Goal: Information Seeking & Learning: Learn about a topic

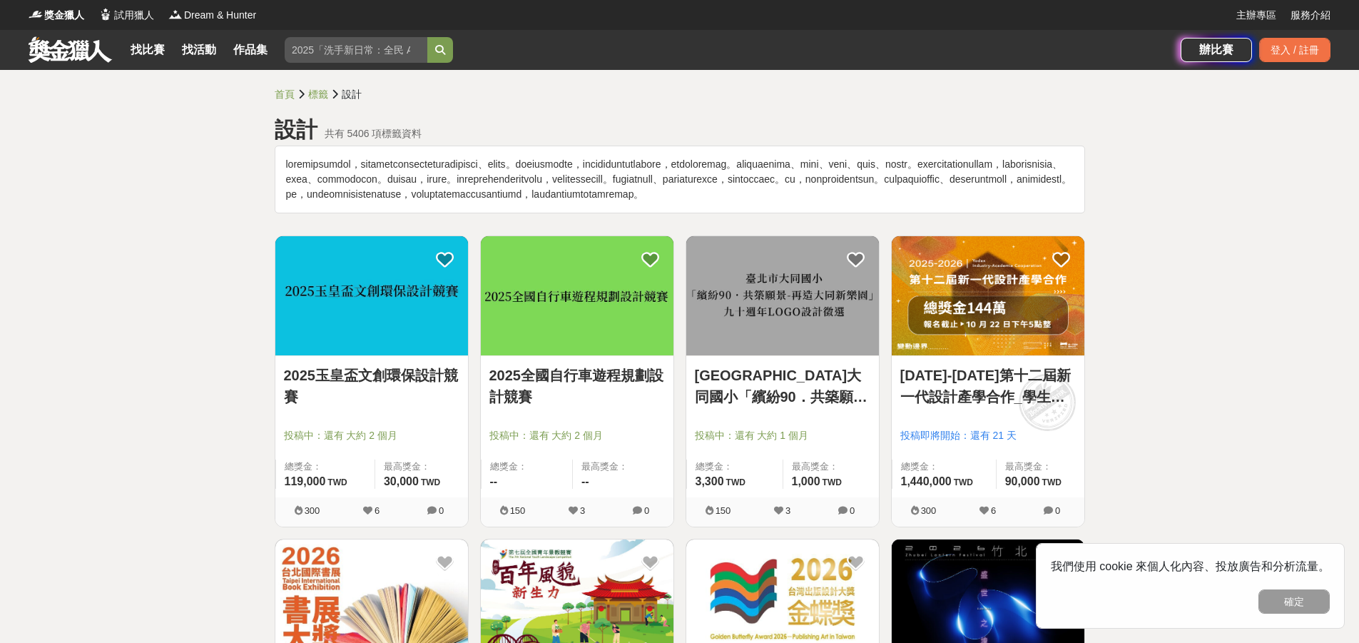
click at [382, 402] on link "2025玉皇盃文創環保設計競賽" at bounding box center [371, 386] width 175 height 43
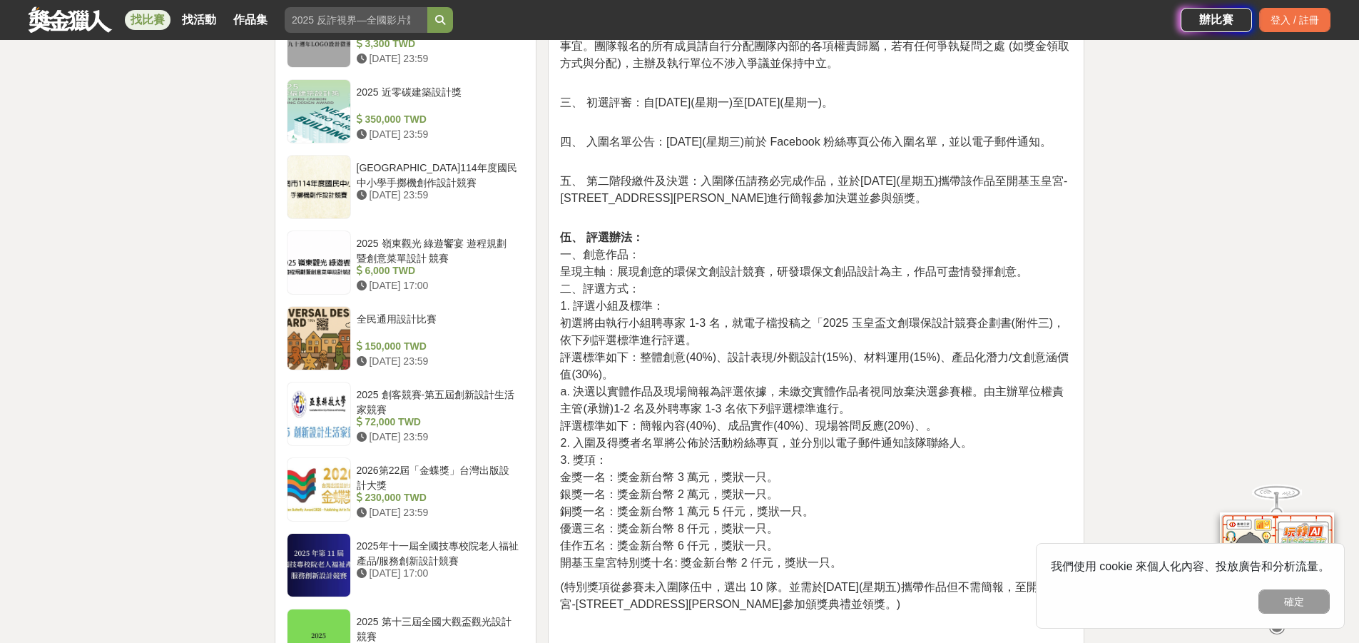
scroll to position [1355, 0]
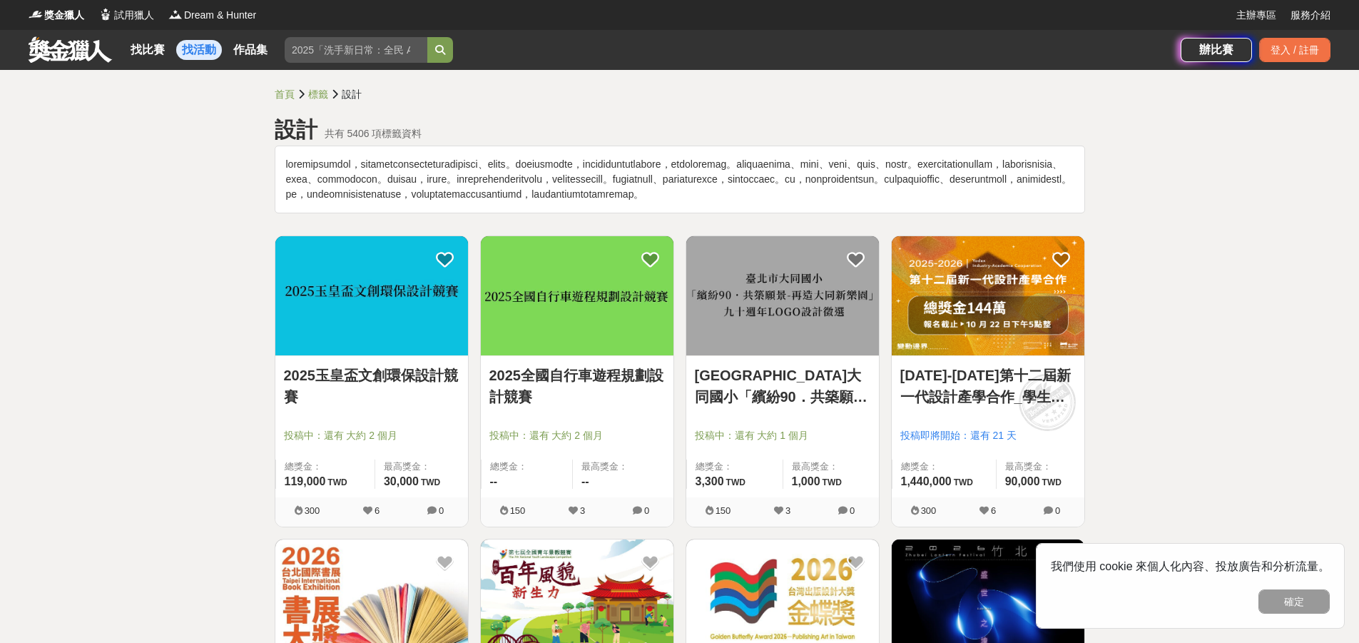
click at [205, 50] on link "找活動" at bounding box center [199, 50] width 46 height 20
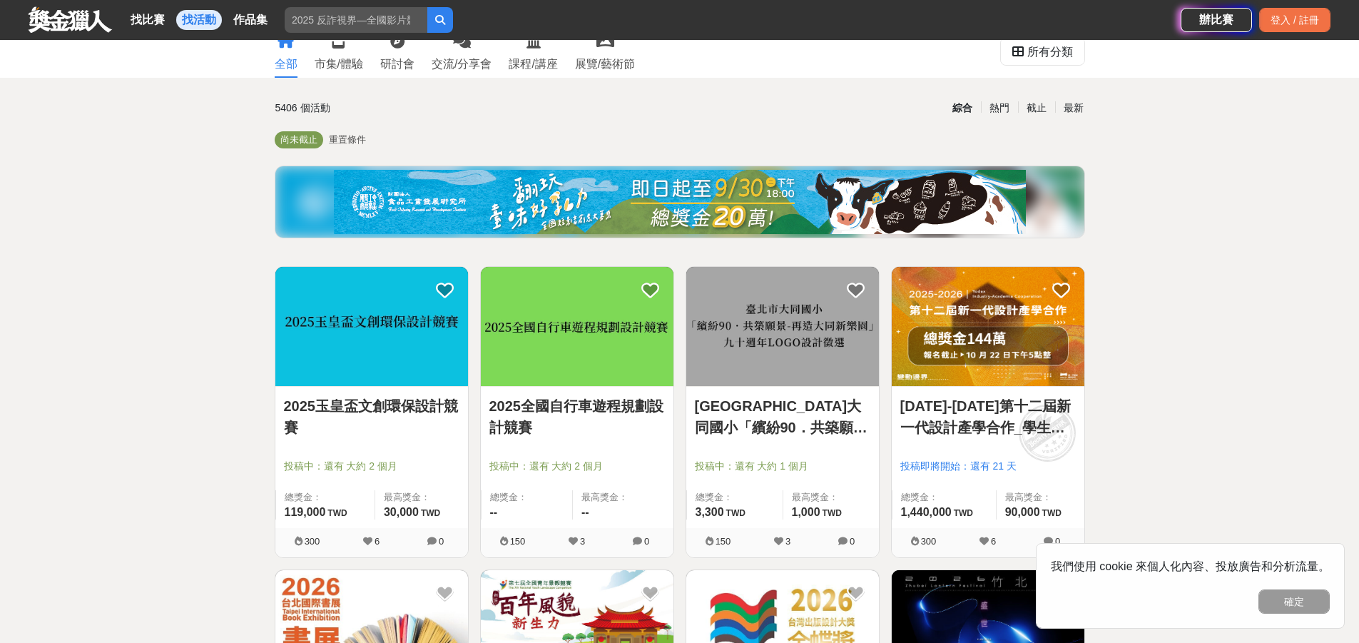
scroll to position [71, 0]
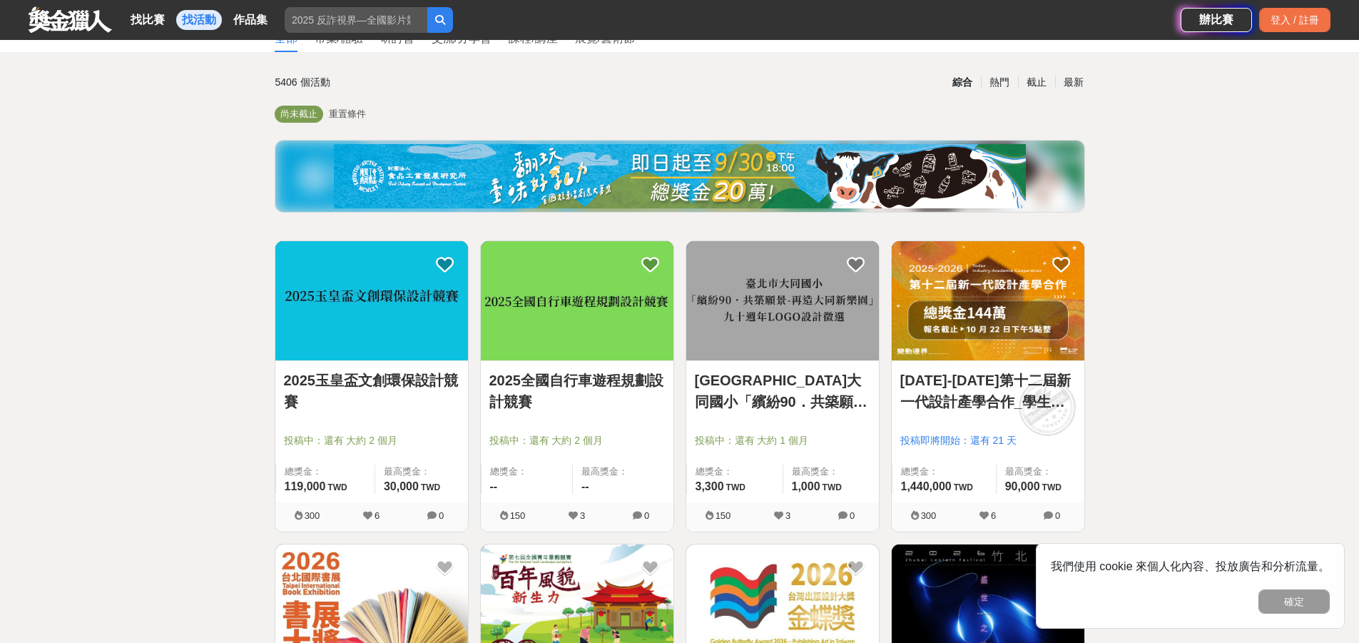
click at [793, 295] on img at bounding box center [782, 300] width 193 height 119
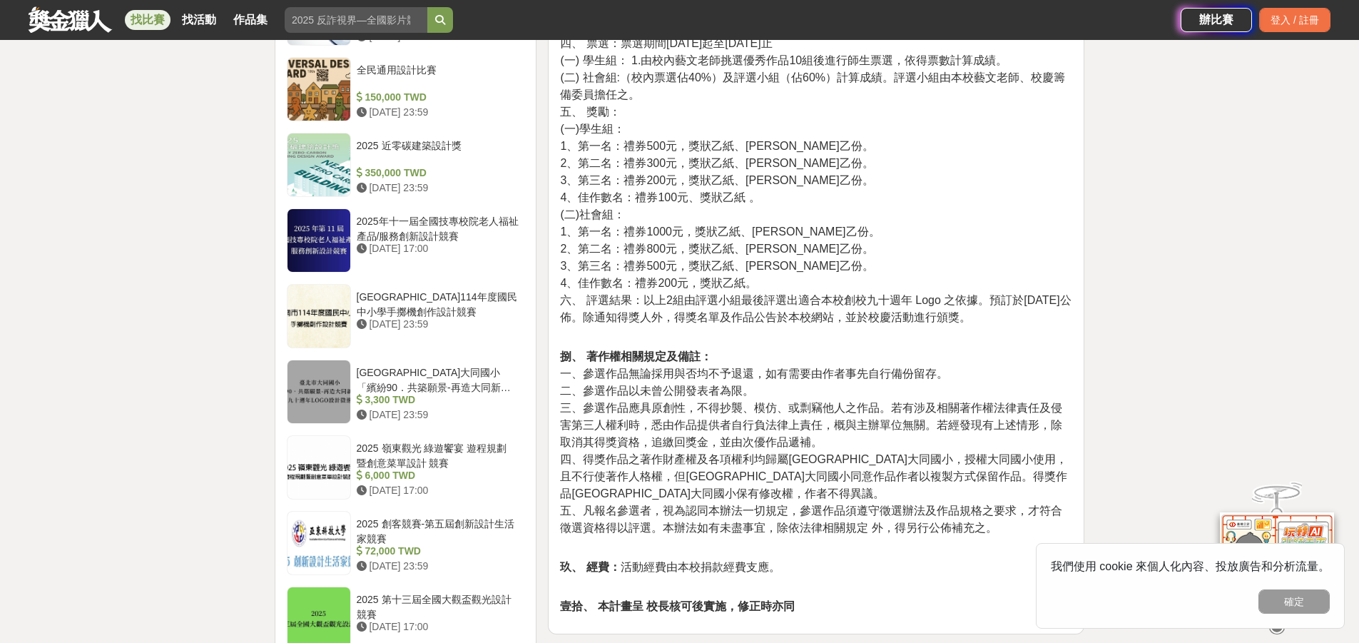
scroll to position [1355, 0]
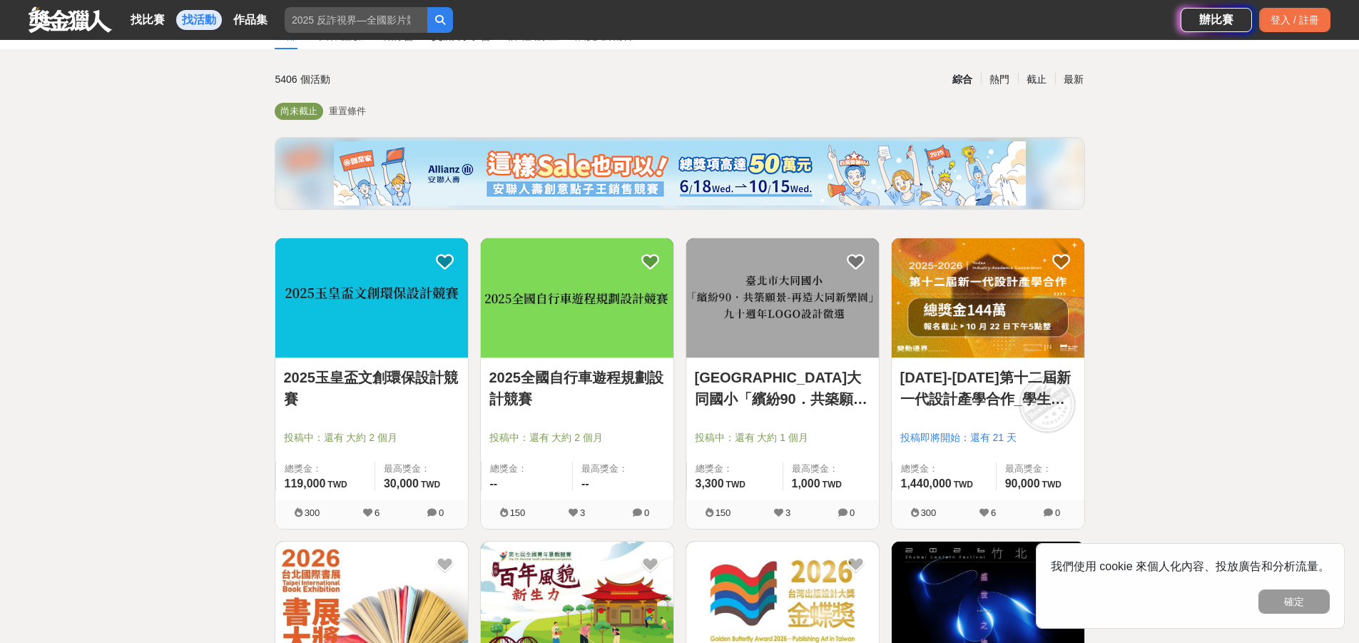
scroll to position [71, 0]
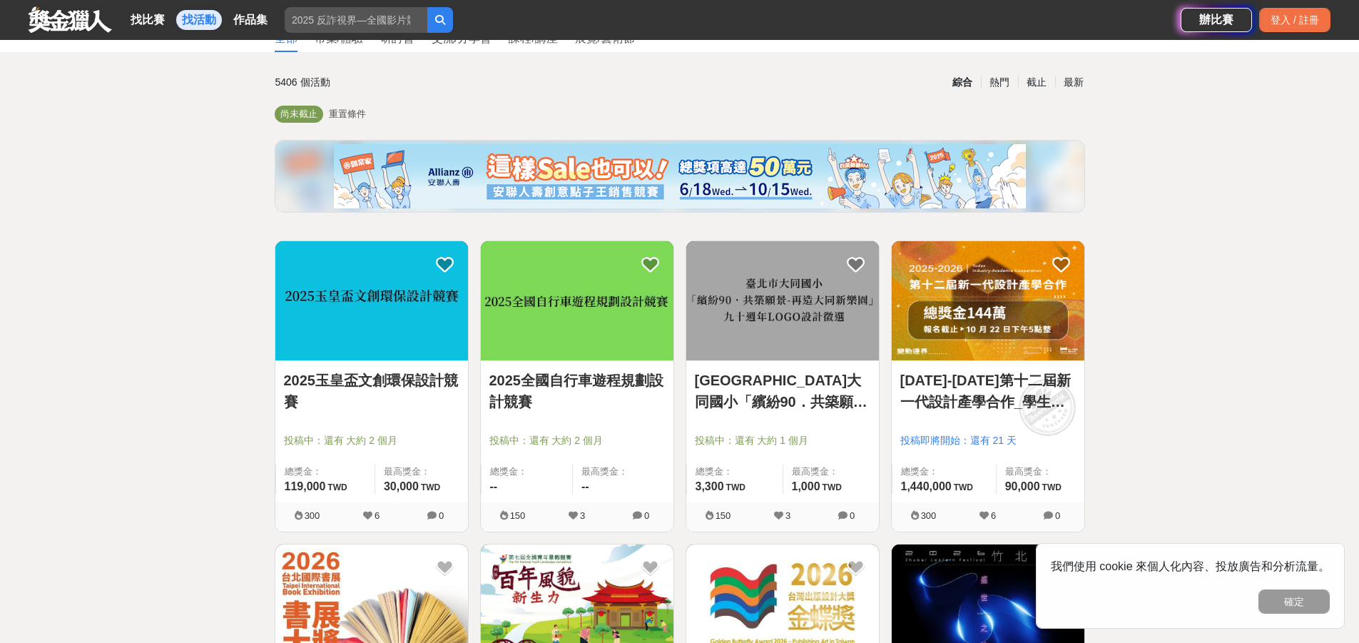
click at [1009, 319] on img at bounding box center [988, 300] width 193 height 119
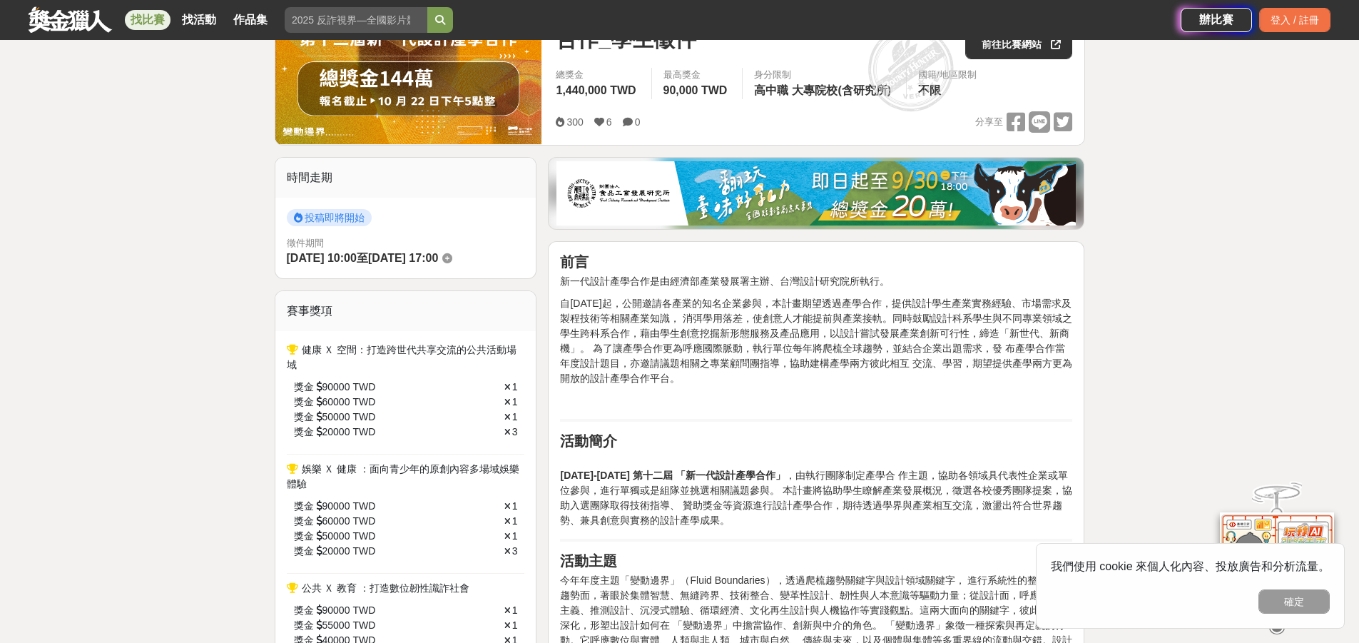
scroll to position [214, 0]
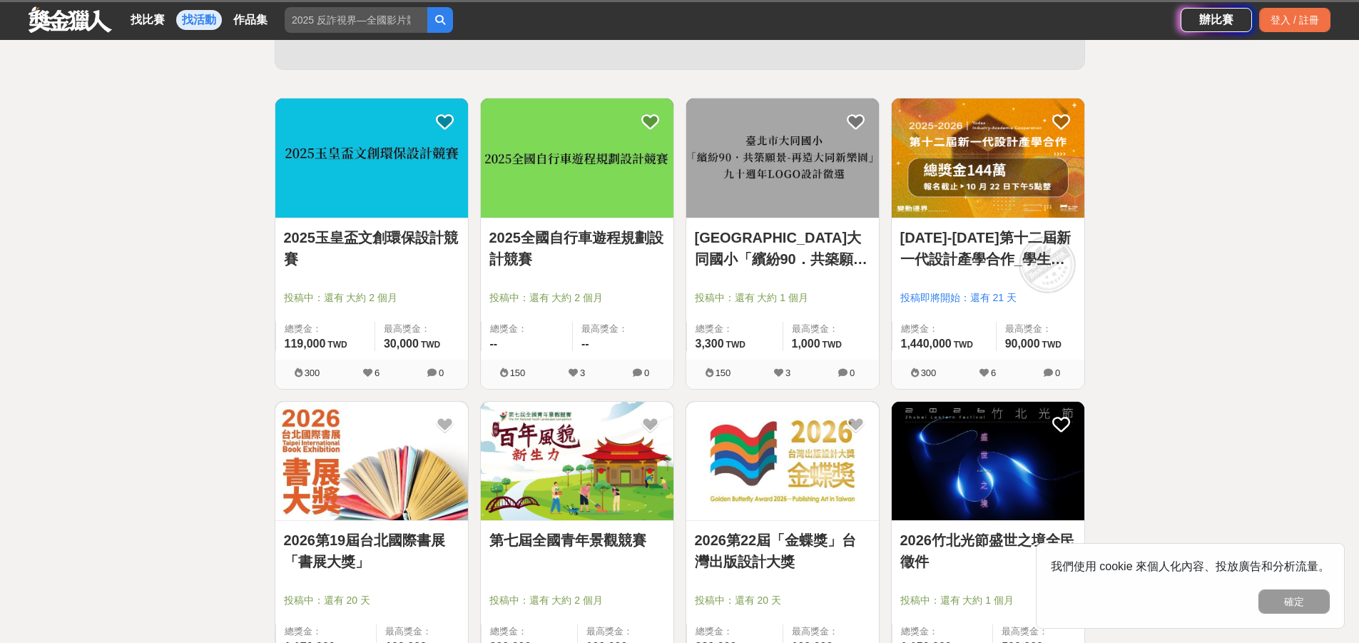
scroll to position [71, 0]
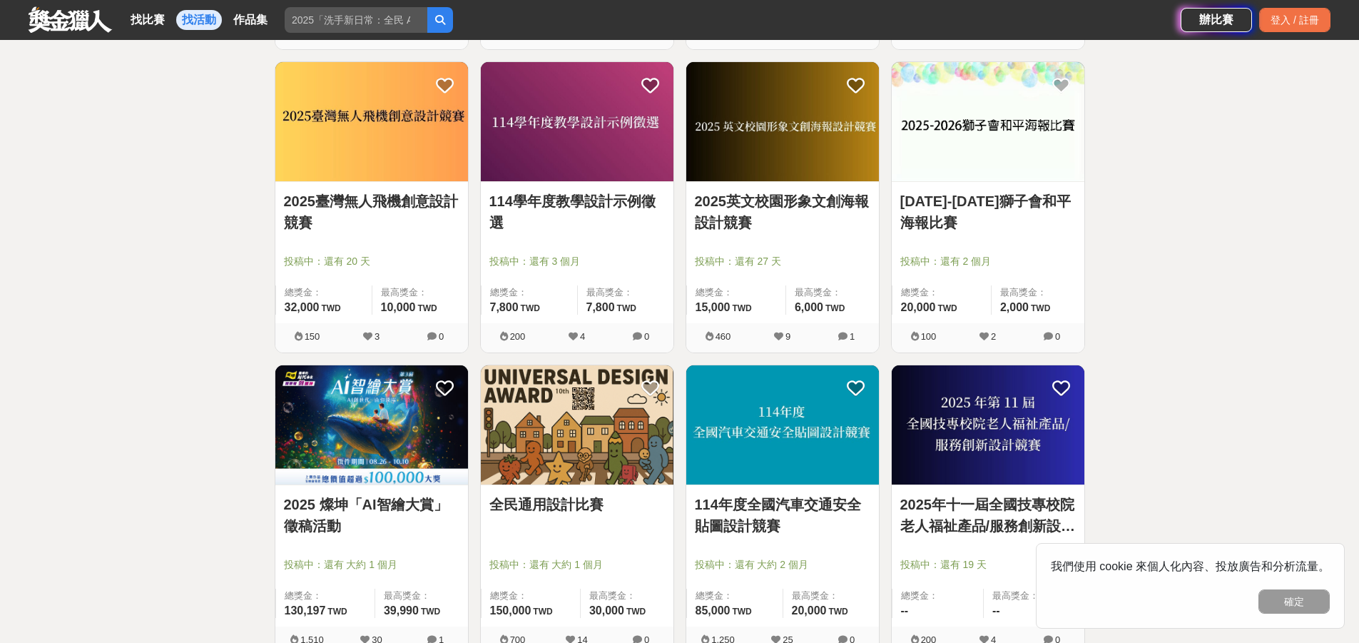
scroll to position [927, 0]
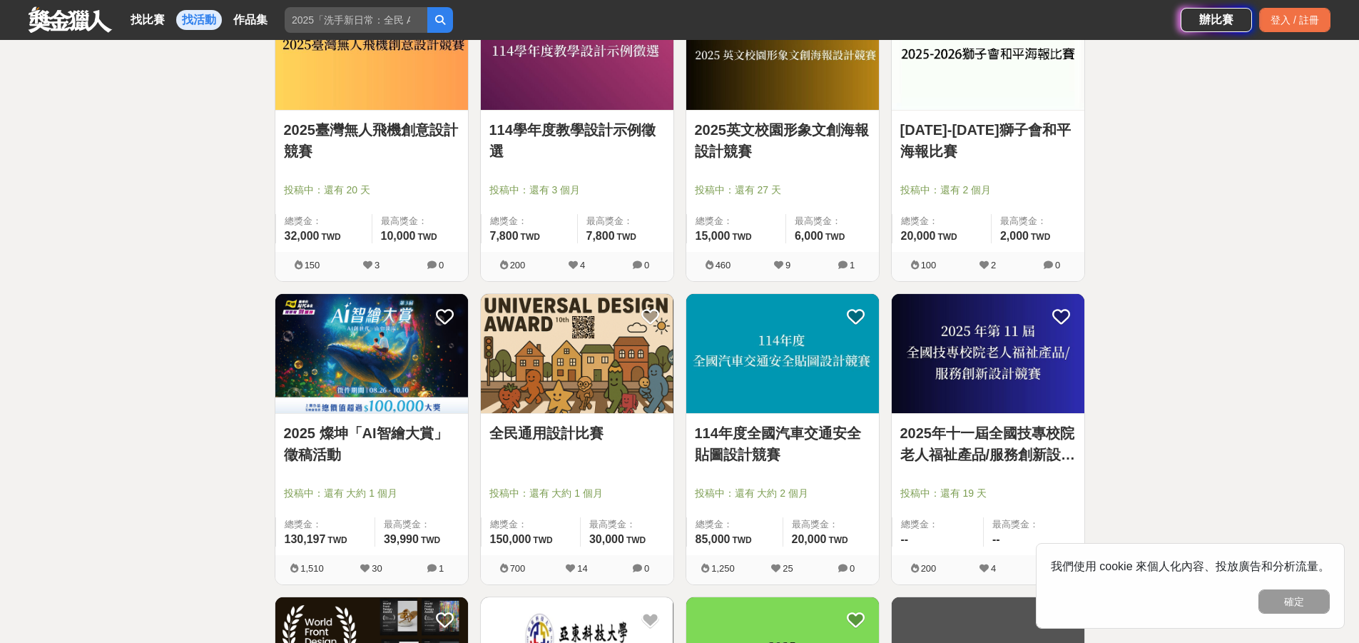
click at [547, 359] on img at bounding box center [577, 353] width 193 height 119
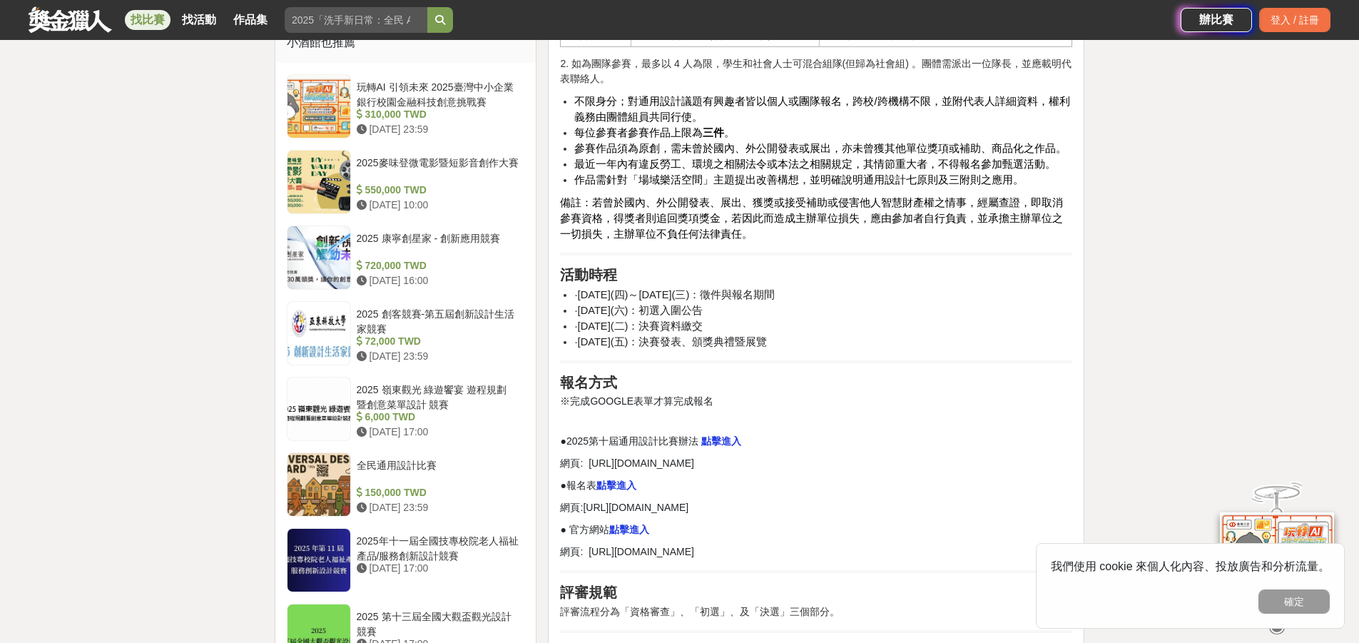
scroll to position [1284, 0]
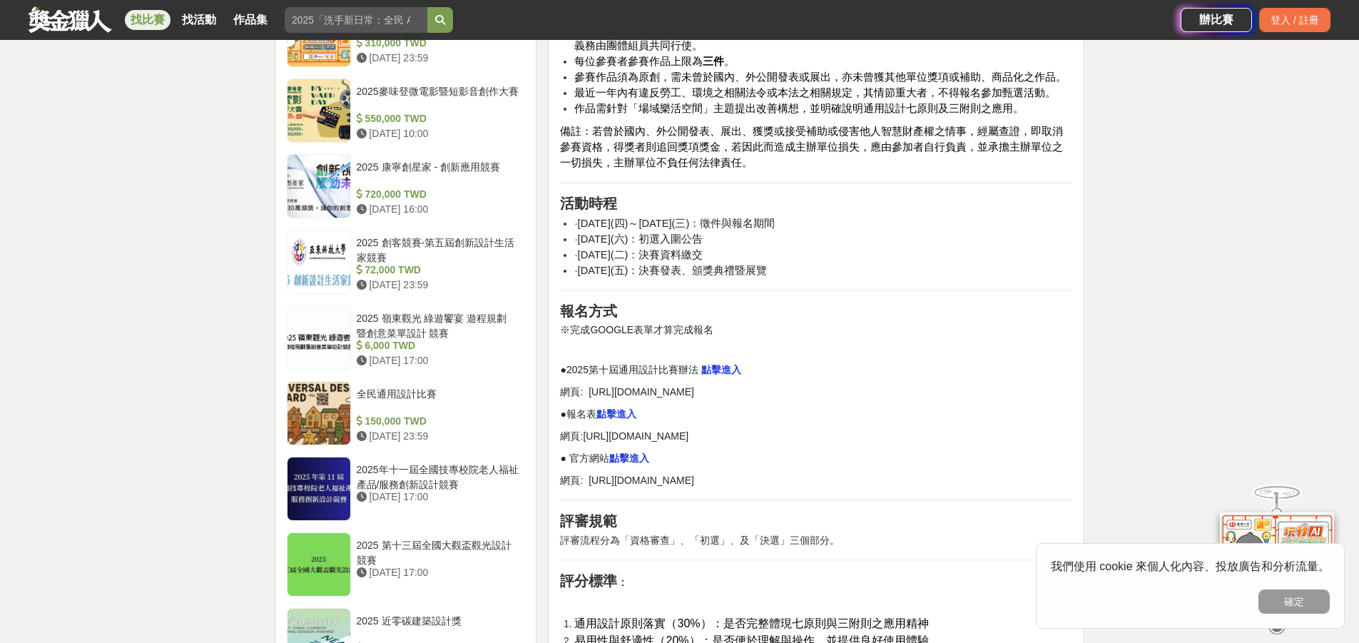
click at [720, 370] on strong "點擊進入" at bounding box center [721, 369] width 40 height 11
click at [254, 271] on div "大家都在看 2025國泰卓越獎助計畫 [DATE] 17:00 2025 康寧創星家 - 創新應用競賽 [DATE] 16:00 翻玩臺味好乳力-全國短影音創…" at bounding box center [679, 501] width 1359 height 3430
click at [1156, 342] on div "大家都在看 2025國泰卓越獎助計畫 [DATE] 17:00 2025 康寧創星家 - 創新應用競賽 [DATE] 16:00 翻玩臺味好乳力-全國短影音創…" at bounding box center [679, 501] width 1359 height 3430
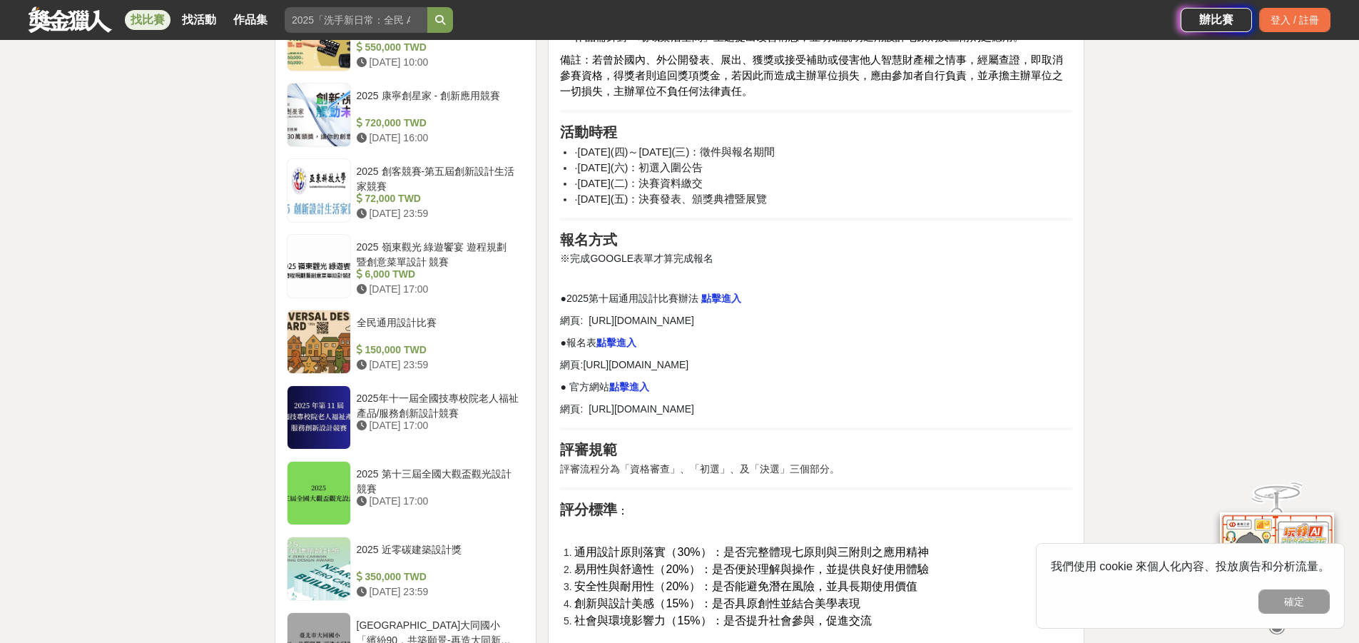
scroll to position [1427, 0]
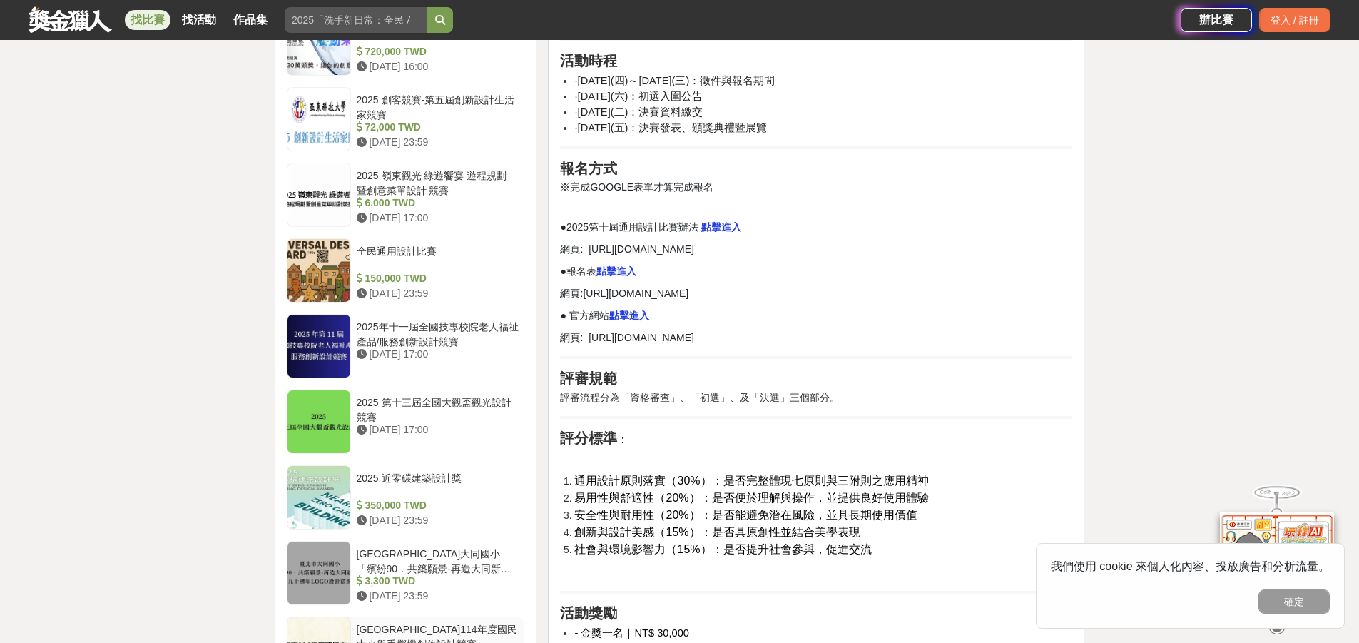
click at [325, 481] on div at bounding box center [318, 497] width 63 height 63
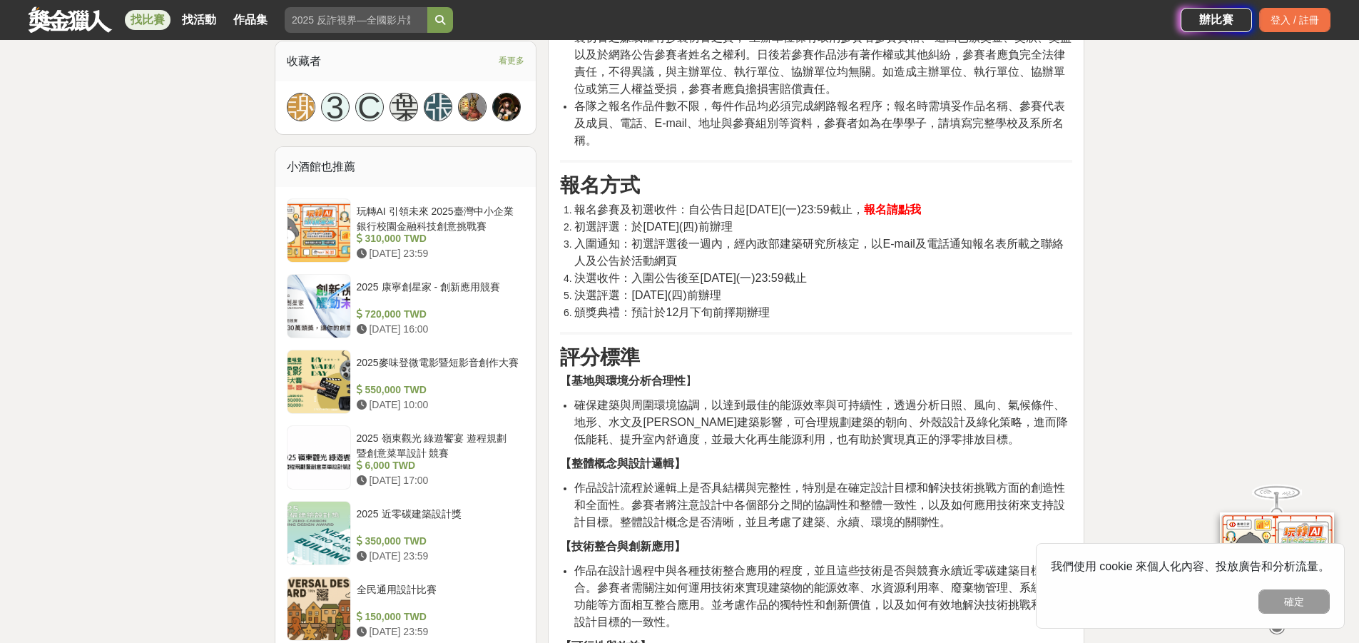
scroll to position [920, 0]
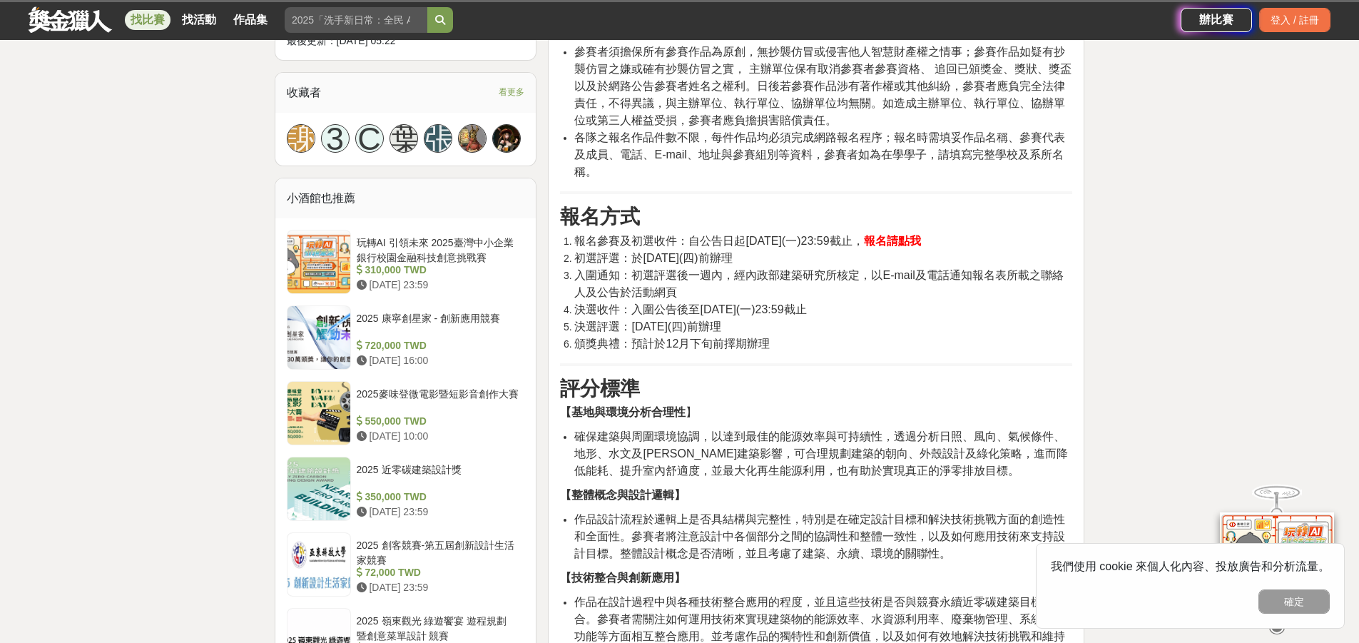
scroll to position [1152, 0]
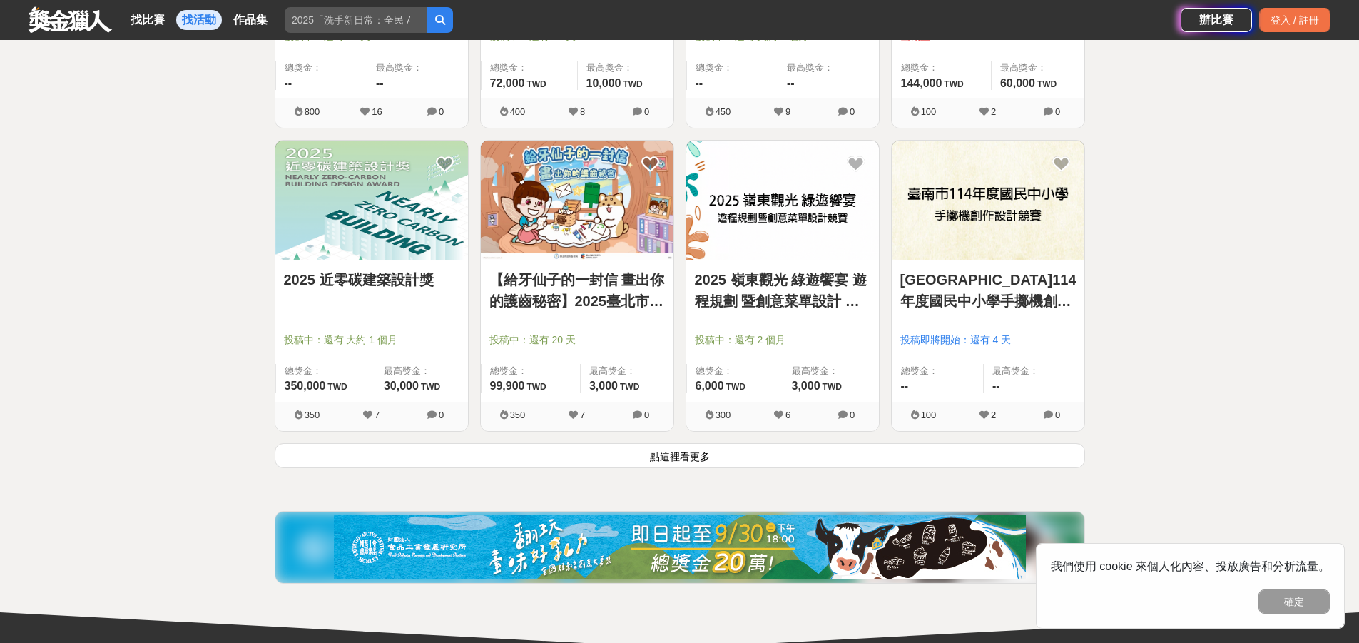
scroll to position [1712, 0]
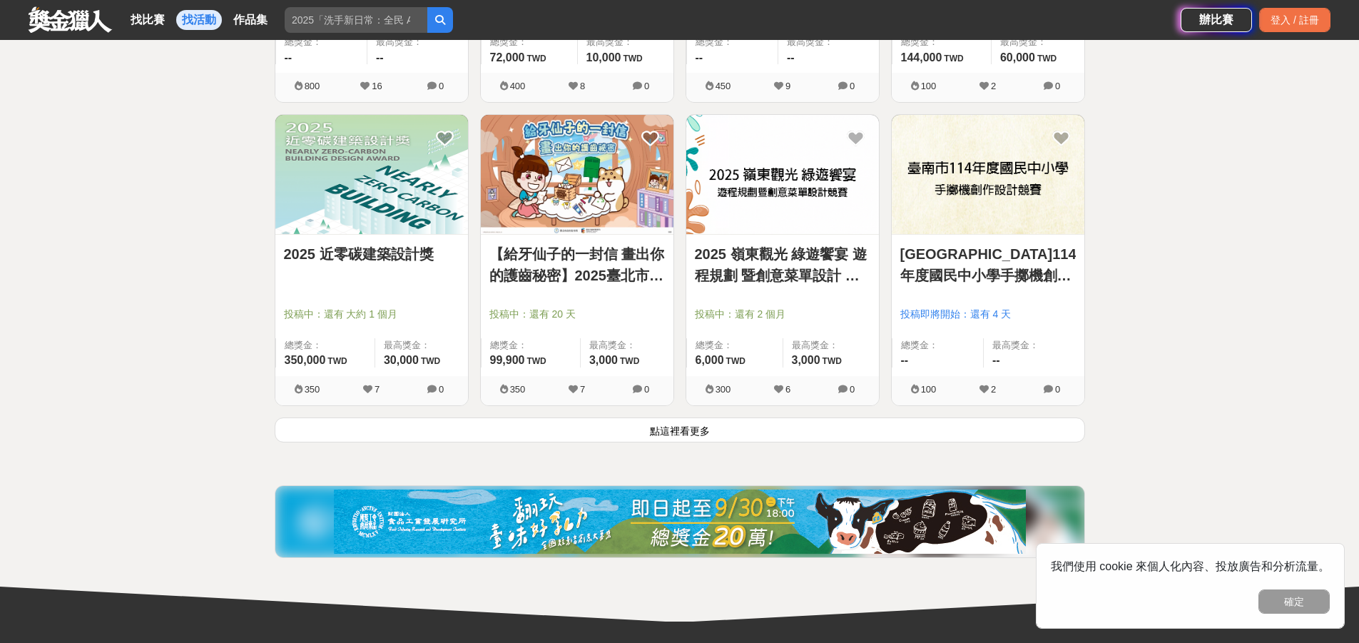
click at [703, 426] on button "點這裡看更多" at bounding box center [680, 429] width 810 height 25
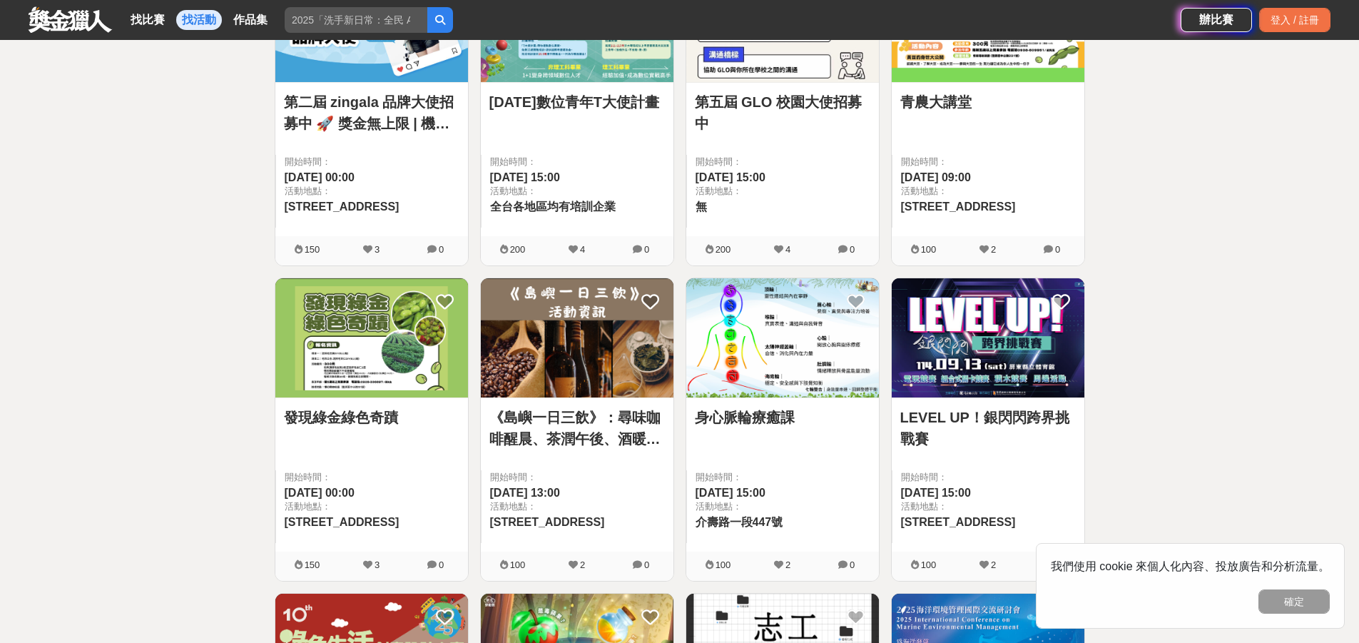
scroll to position [2211, 0]
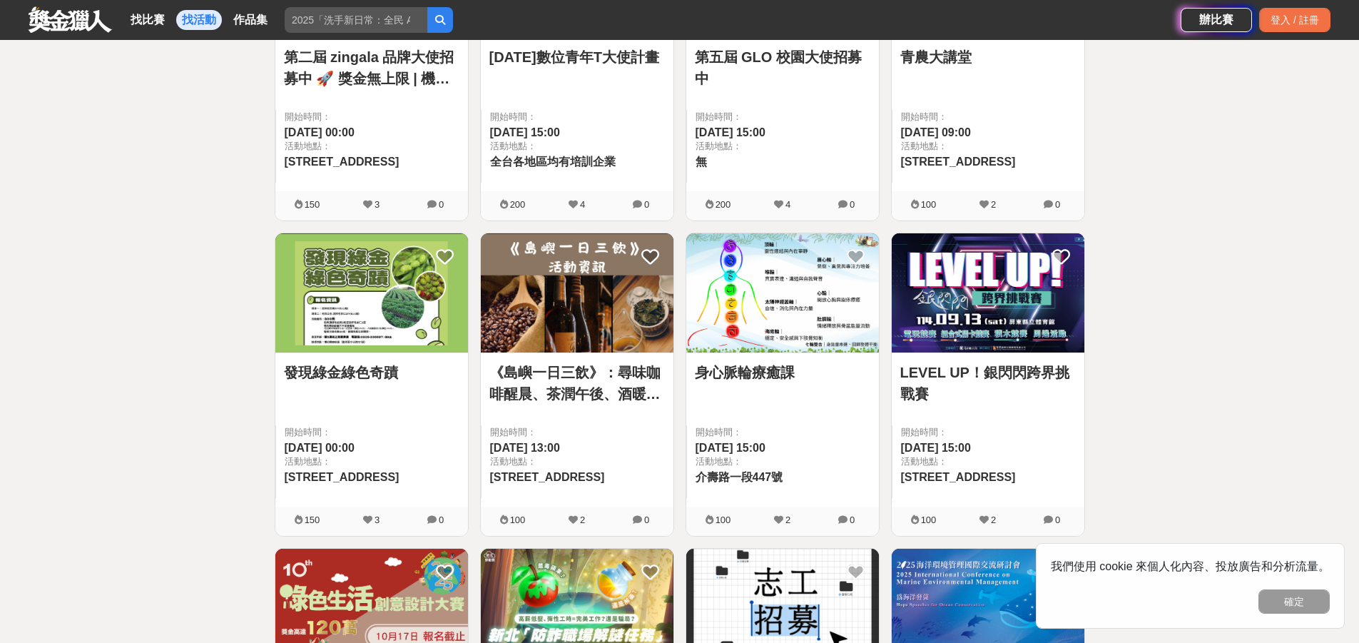
click at [365, 289] on img at bounding box center [371, 292] width 193 height 119
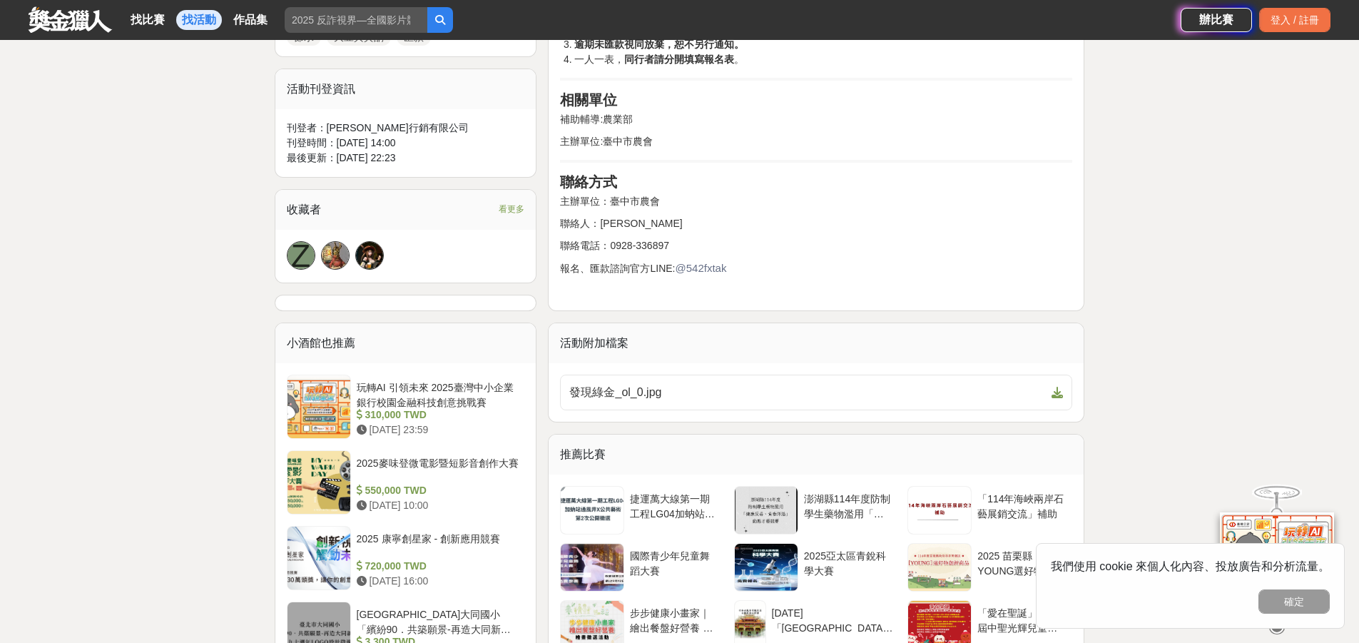
scroll to position [927, 0]
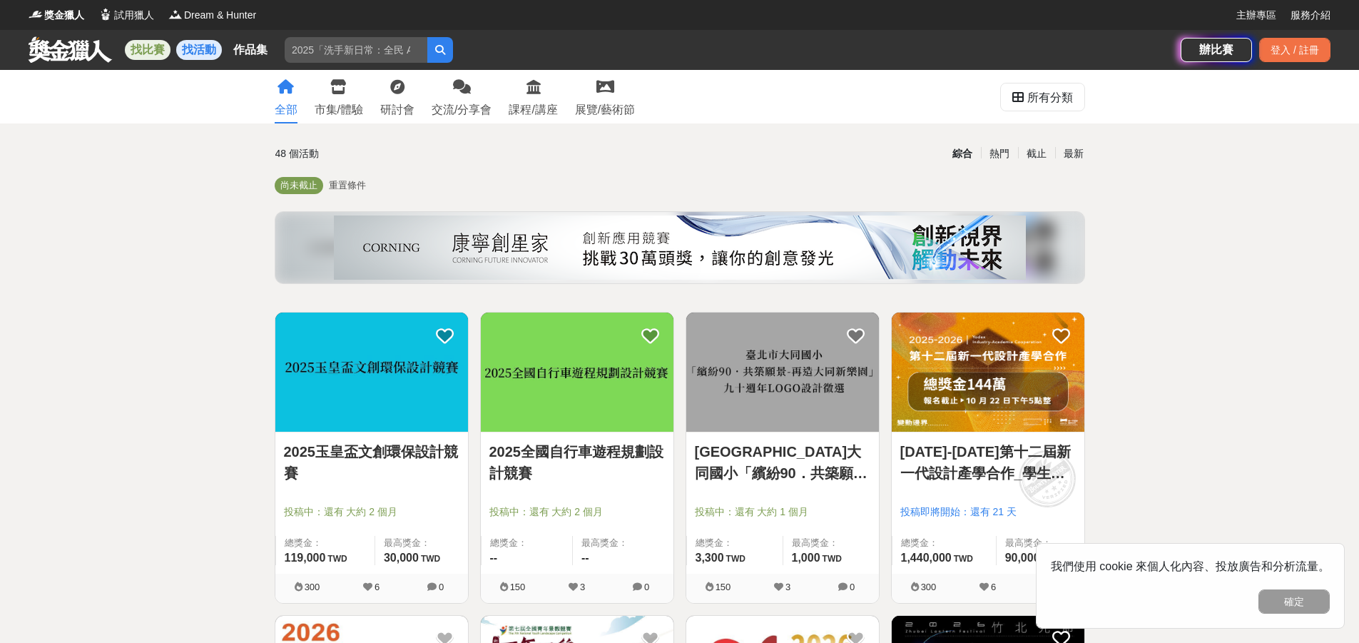
click at [156, 51] on link "找比賽" at bounding box center [148, 50] width 46 height 20
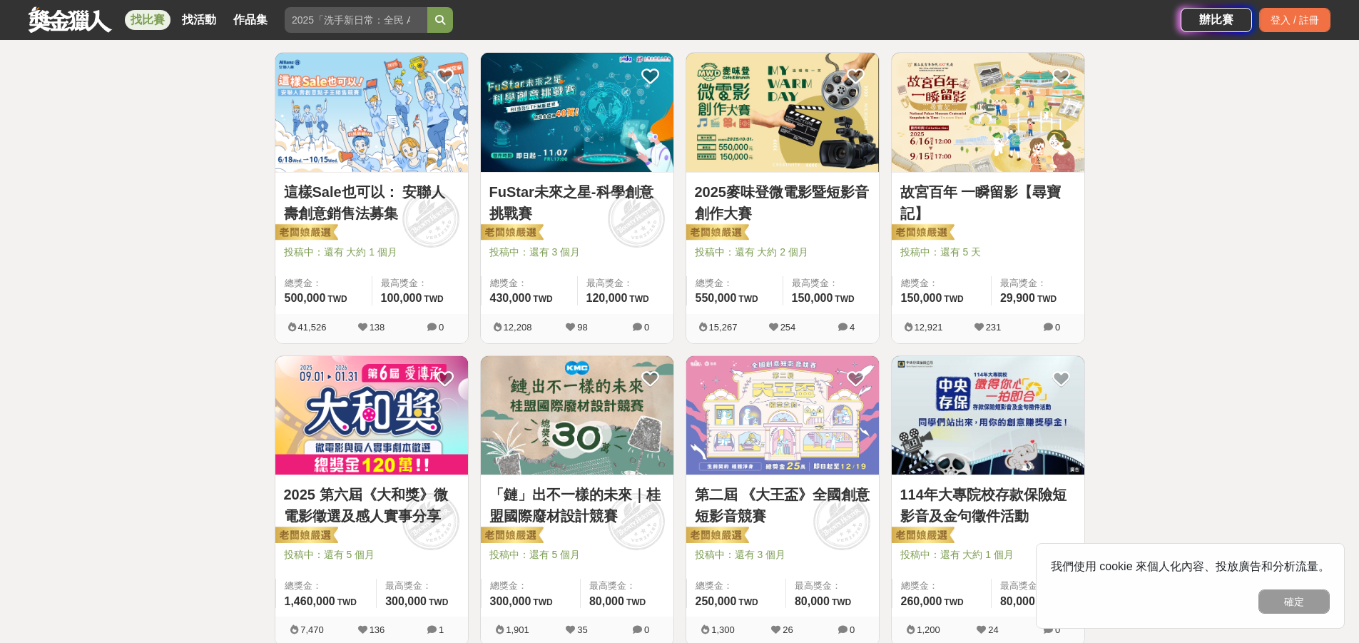
scroll to position [285, 0]
